Goal: Task Accomplishment & Management: Manage account settings

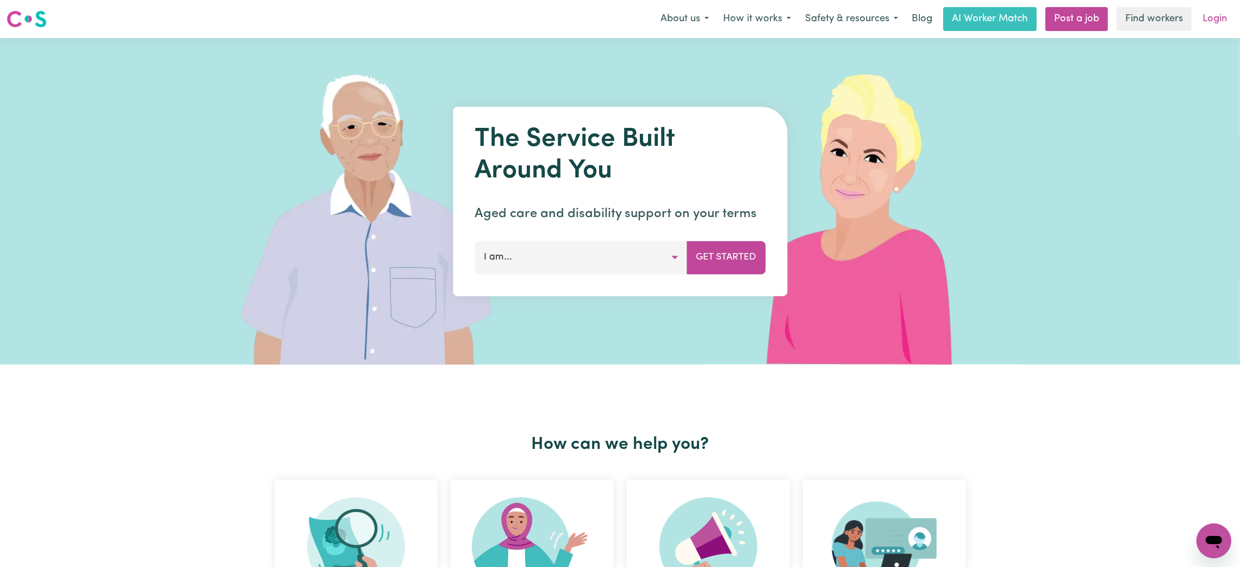
click at [1213, 15] on link "Login" at bounding box center [1215, 19] width 38 height 24
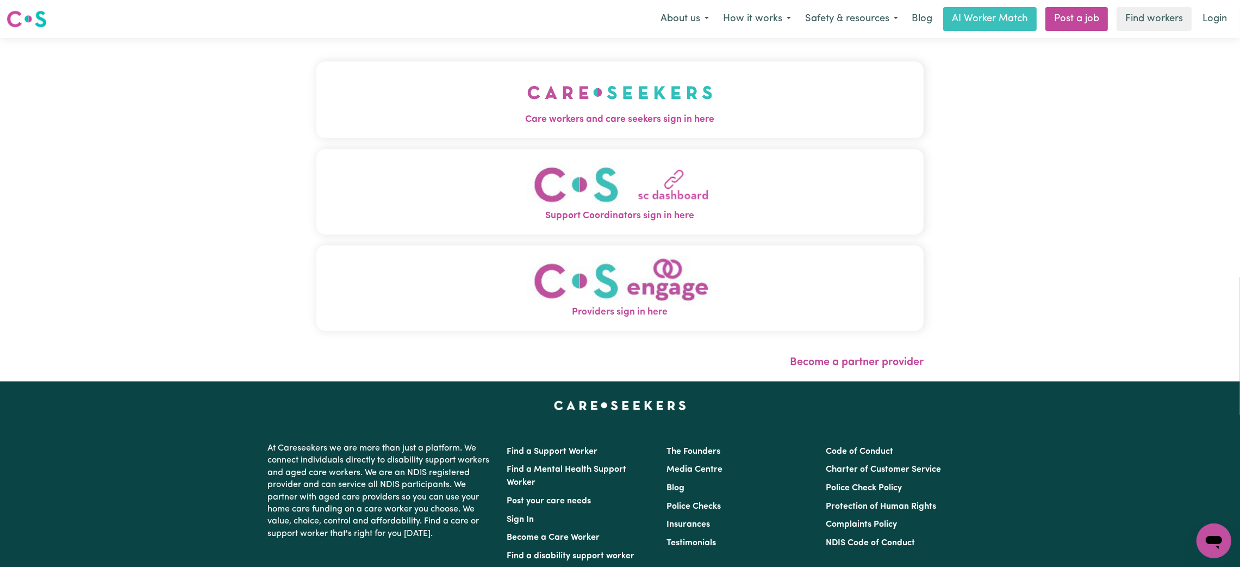
click at [625, 117] on span "Care workers and care seekers sign in here" at bounding box center [619, 120] width 607 height 14
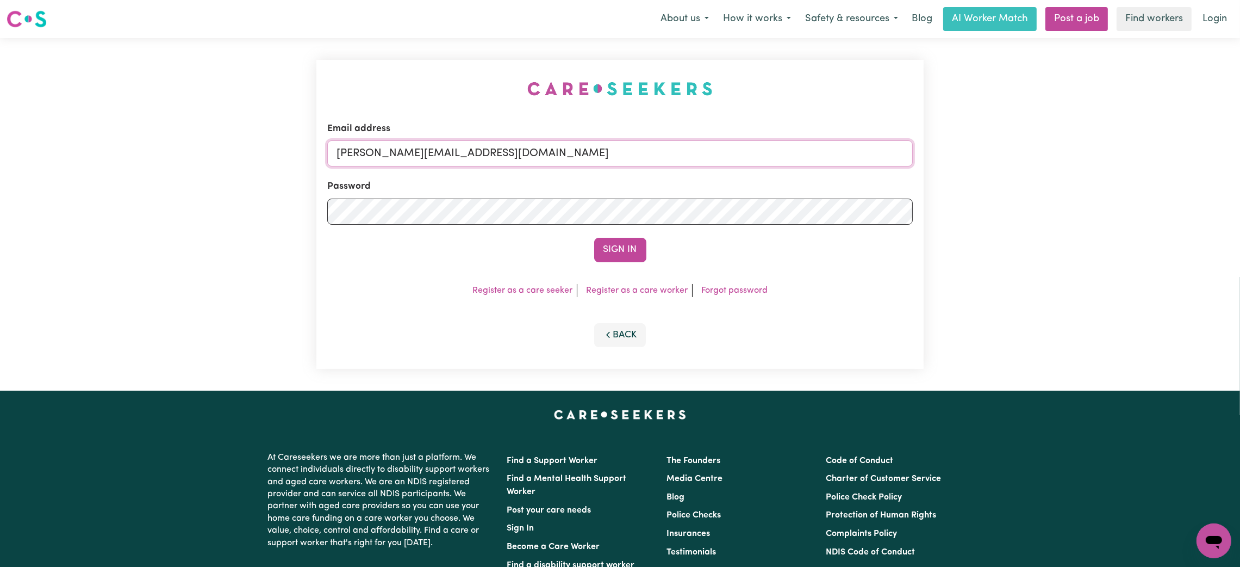
click at [547, 140] on input "[PERSON_NAME][EMAIL_ADDRESS][DOMAIN_NAME]" at bounding box center [620, 153] width 586 height 26
drag, startPoint x: 396, startPoint y: 153, endPoint x: 726, endPoint y: 153, distance: 330.1
click at [726, 153] on input "[EMAIL_ADDRESS][PERSON_NAME][DOMAIN_NAME]" at bounding box center [620, 153] width 586 height 26
type input "[EMAIL_ADDRESS][PERSON_NAME][DOMAIN_NAME]"
click at [626, 252] on button "Sign In" at bounding box center [620, 250] width 52 height 24
